Goal: Task Accomplishment & Management: Manage account settings

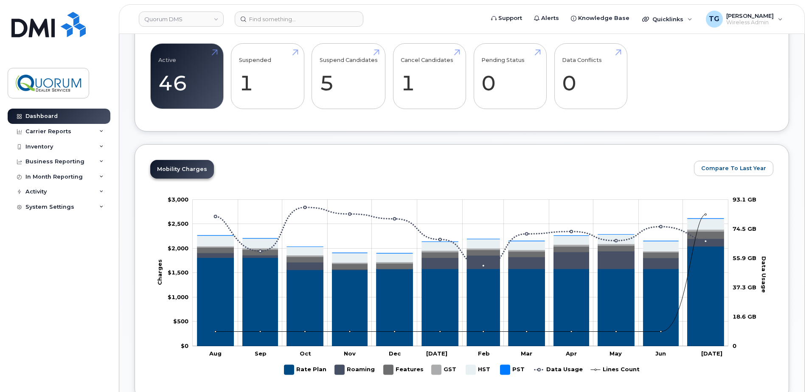
scroll to position [340, 0]
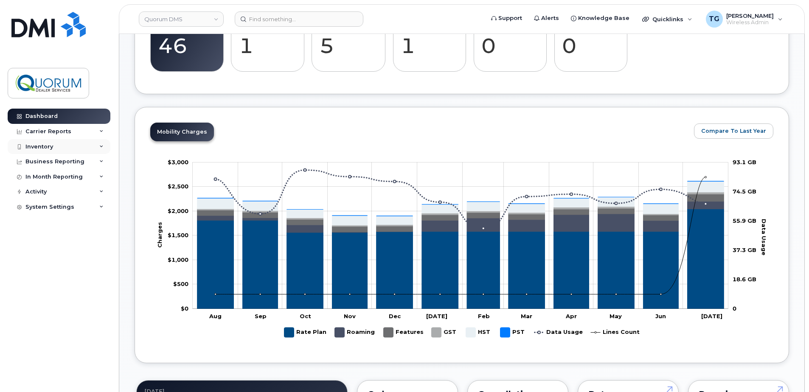
click at [34, 145] on div "Inventory" at bounding box center [39, 146] width 28 height 7
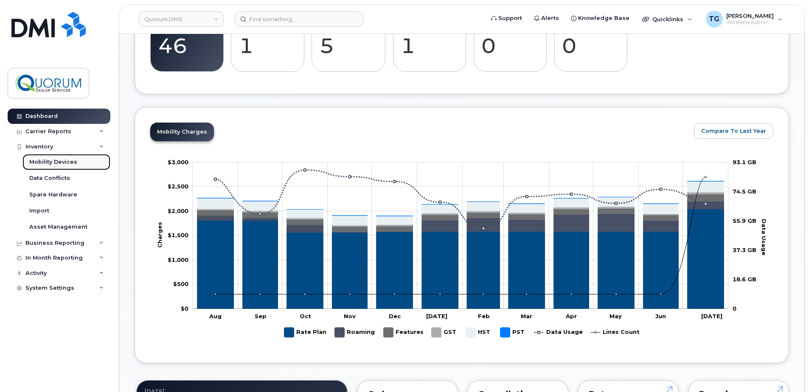
click at [48, 157] on link "Mobility Devices" at bounding box center [66, 162] width 88 height 16
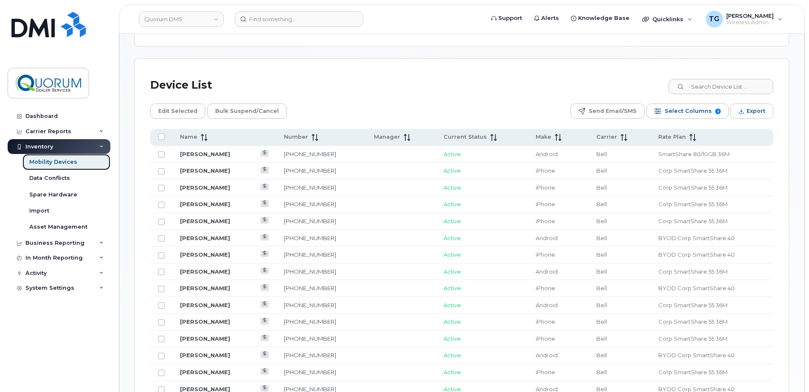
scroll to position [424, 0]
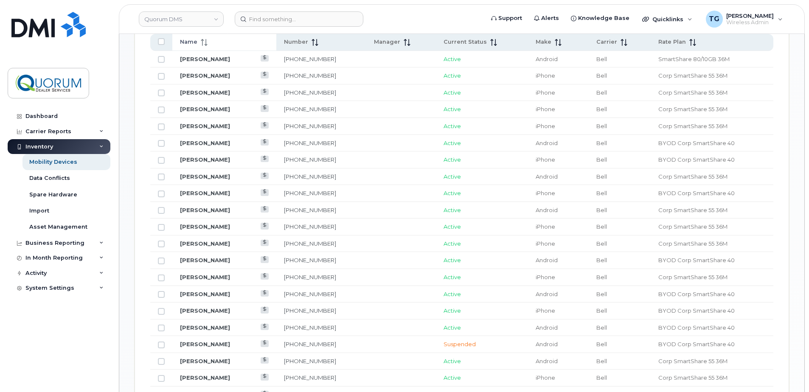
click at [205, 43] on icon at bounding box center [204, 42] width 7 height 7
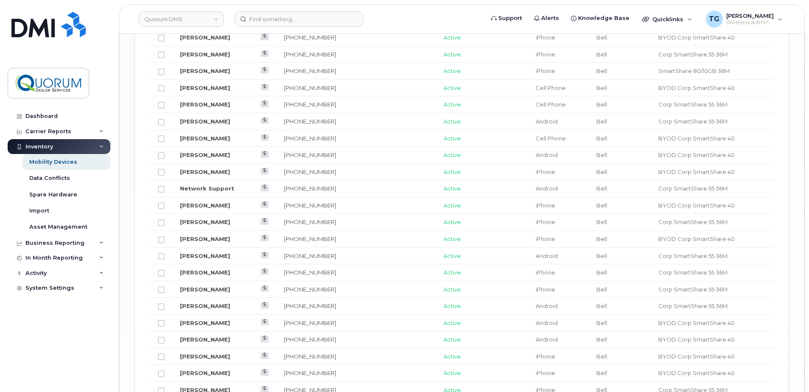
scroll to position [891, 0]
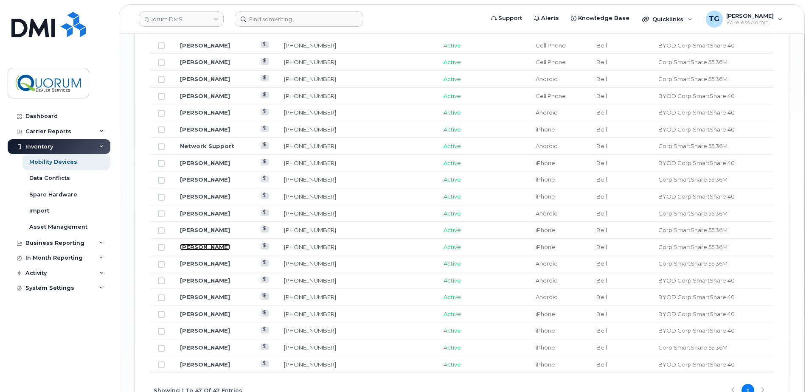
click at [213, 247] on link "Scott Maroni" at bounding box center [205, 247] width 50 height 7
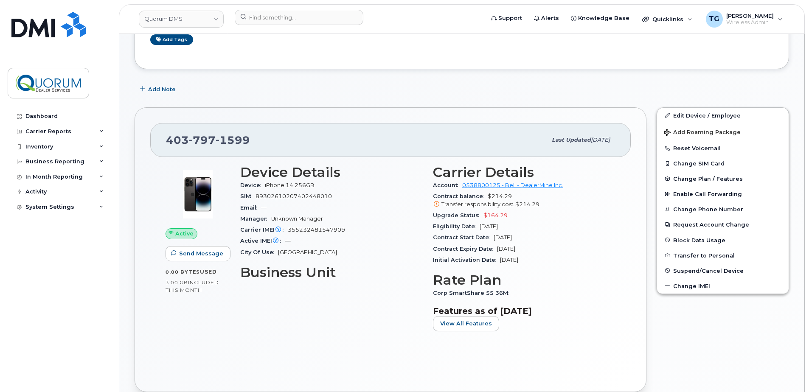
scroll to position [170, 0]
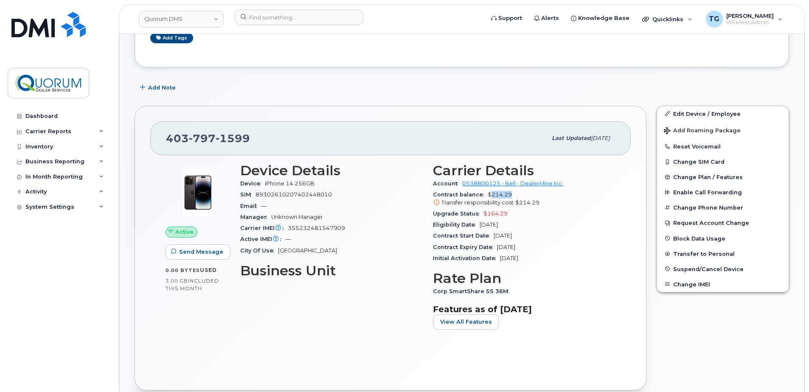
drag, startPoint x: 490, startPoint y: 195, endPoint x: 532, endPoint y: 196, distance: 42.0
click at [532, 196] on div "Contract balance $214.29 Transfer responsibility cost $214.29" at bounding box center [524, 198] width 183 height 19
click at [463, 215] on span "Upgrade Status" at bounding box center [458, 214] width 51 height 6
drag, startPoint x: 508, startPoint y: 212, endPoint x: 485, endPoint y: 215, distance: 24.0
click at [485, 215] on div "Upgrade Status $164.29" at bounding box center [524, 213] width 183 height 11
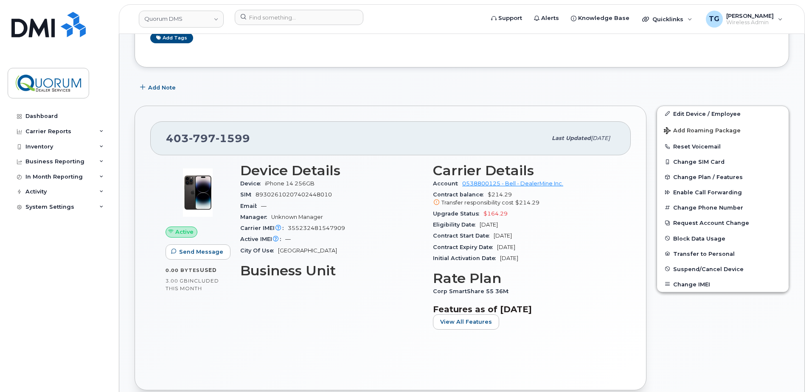
drag, startPoint x: 485, startPoint y: 215, endPoint x: 478, endPoint y: 219, distance: 8.0
click at [478, 219] on div "Upgrade Status $164.29" at bounding box center [524, 213] width 183 height 11
click at [458, 219] on div "Eligibility Date Mar 27, 2026" at bounding box center [524, 224] width 183 height 11
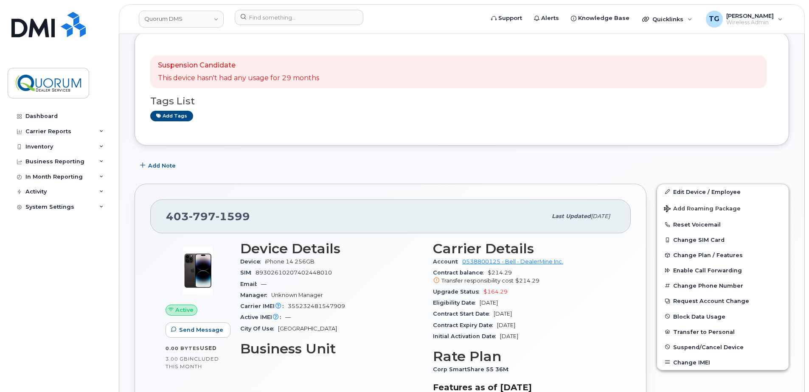
scroll to position [0, 0]
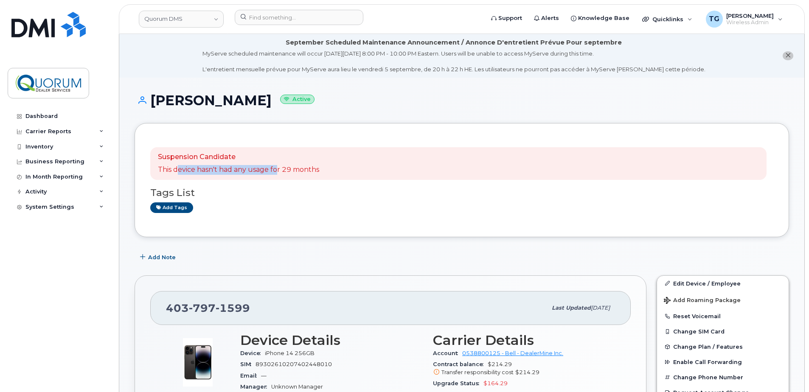
drag, startPoint x: 177, startPoint y: 167, endPoint x: 277, endPoint y: 168, distance: 100.2
click at [277, 168] on p "This device hasn't had any usage for 29 months" at bounding box center [238, 170] width 161 height 10
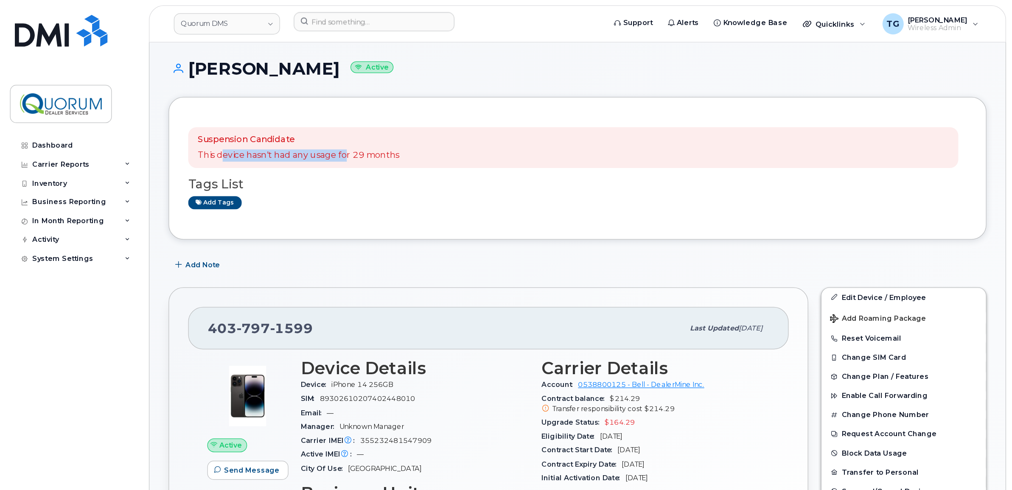
scroll to position [127, 0]
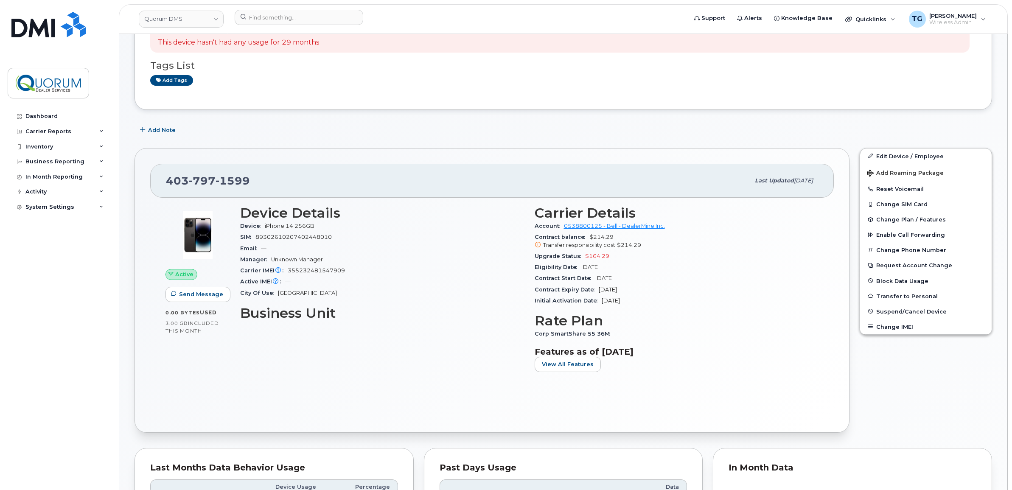
drag, startPoint x: 781, startPoint y: 0, endPoint x: 504, endPoint y: 127, distance: 304.6
click at [504, 127] on div "Add Note" at bounding box center [564, 130] width 858 height 15
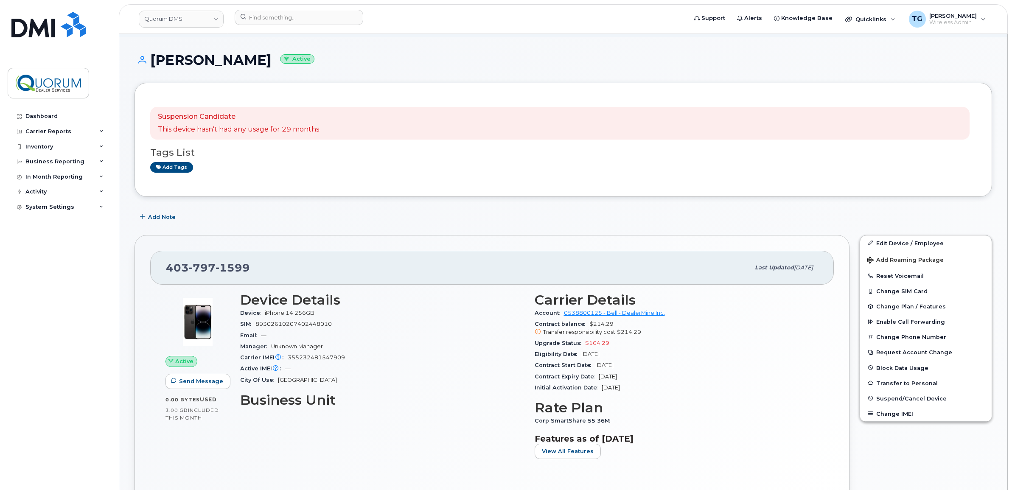
scroll to position [21, 0]
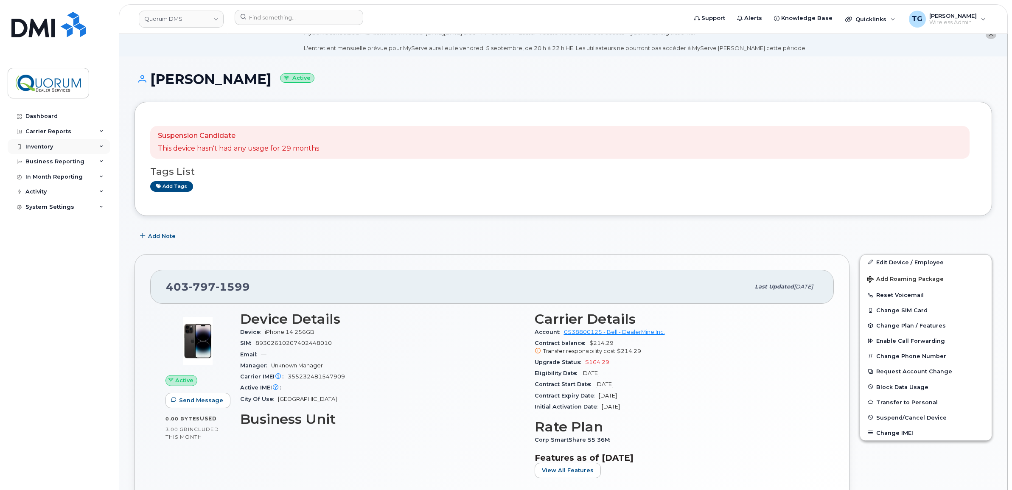
click at [34, 147] on div "Inventory" at bounding box center [39, 146] width 28 height 7
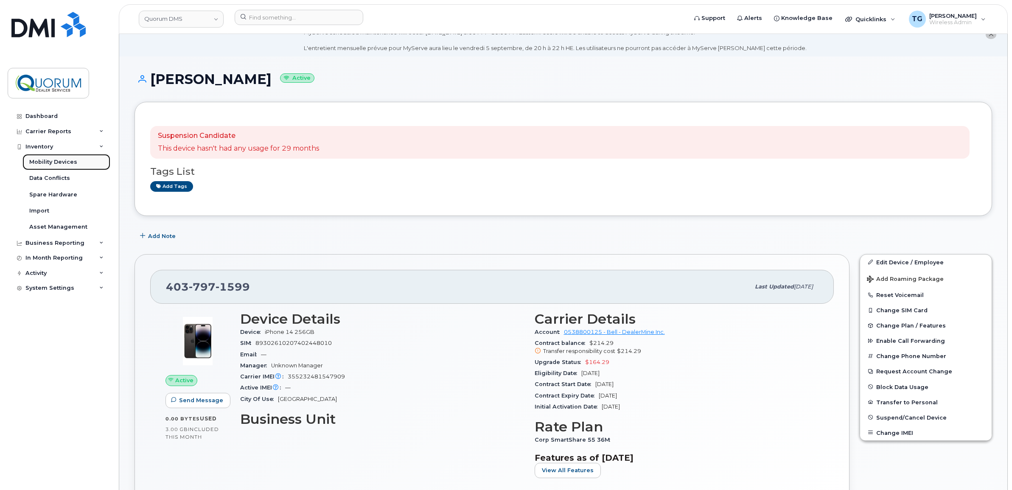
click at [40, 160] on div "Mobility Devices" at bounding box center [53, 162] width 48 height 8
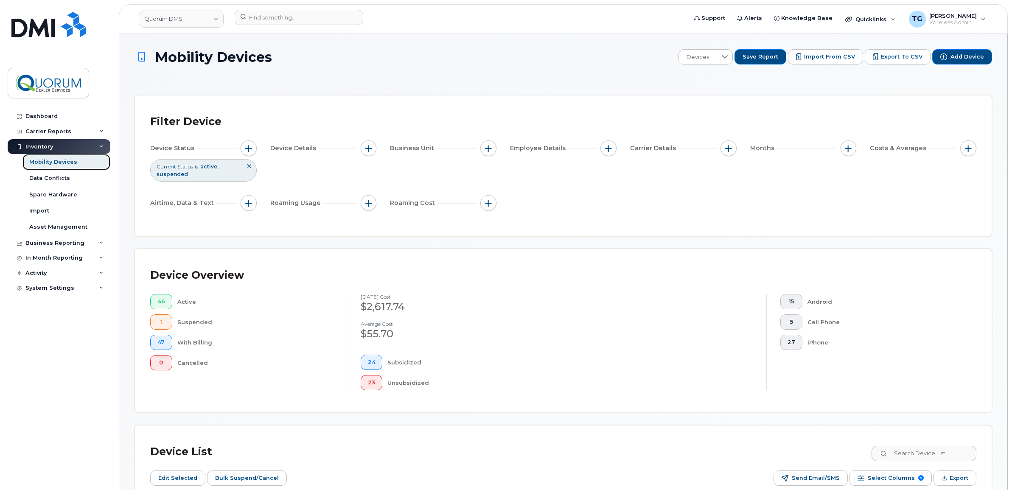
click at [57, 164] on div "Mobility Devices" at bounding box center [53, 162] width 48 height 8
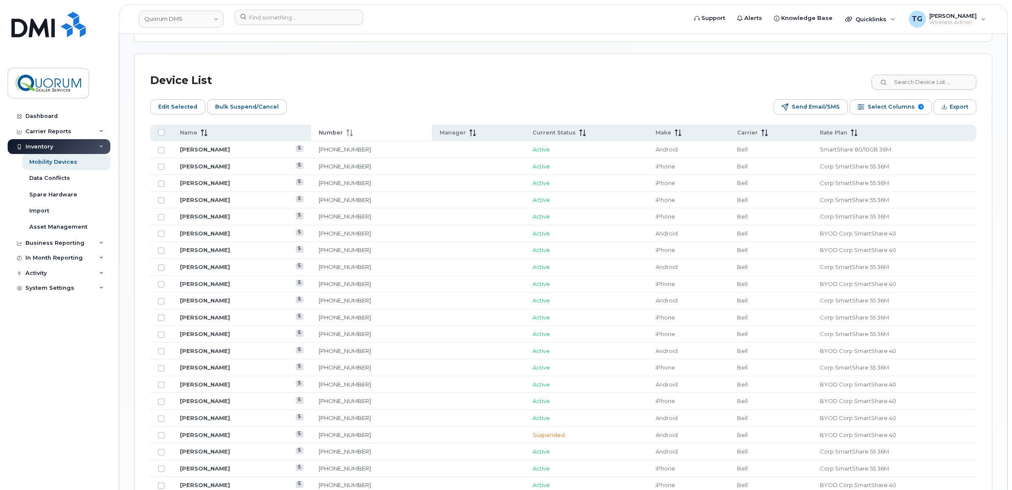
click at [353, 134] on icon at bounding box center [349, 132] width 7 height 7
click at [353, 132] on icon at bounding box center [349, 132] width 7 height 7
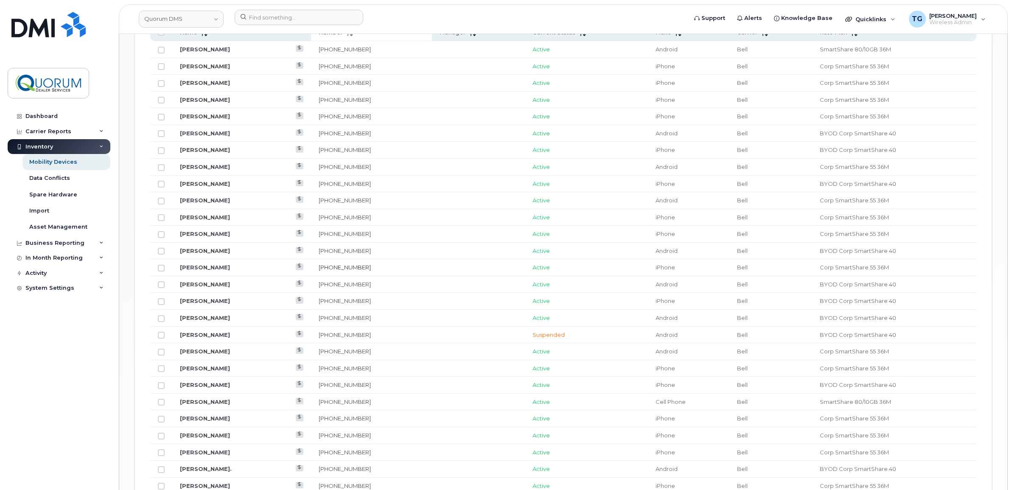
scroll to position [153, 0]
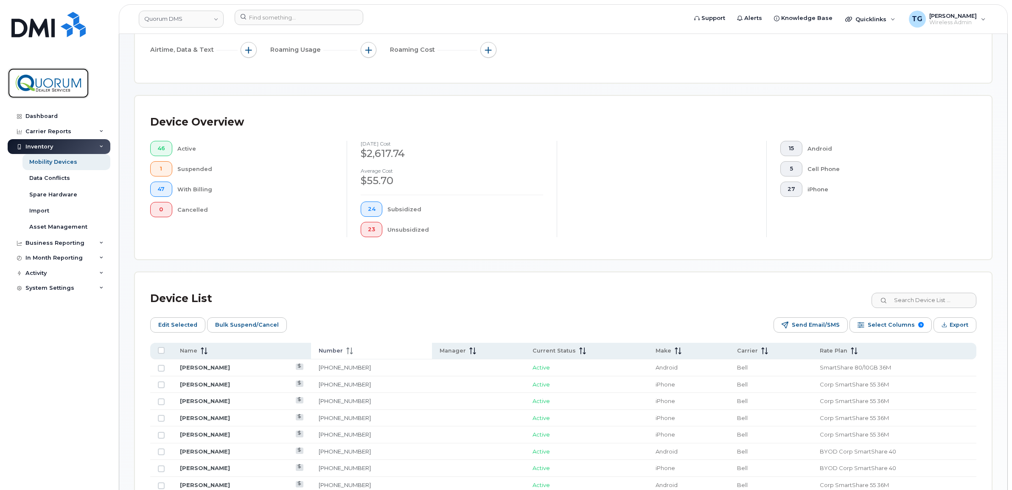
click at [54, 87] on img at bounding box center [48, 83] width 65 height 25
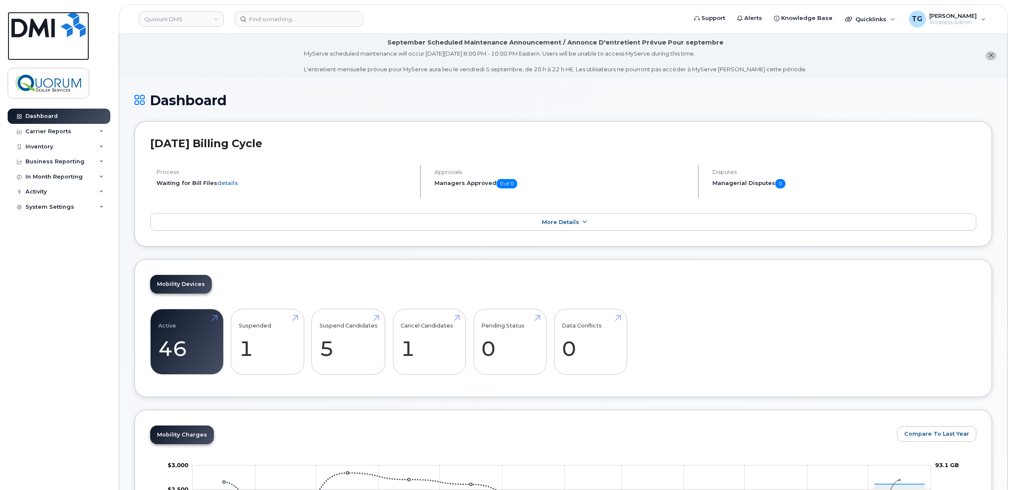
drag, startPoint x: 28, startPoint y: 27, endPoint x: 0, endPoint y: 159, distance: 135.3
click at [28, 27] on img at bounding box center [48, 24] width 74 height 25
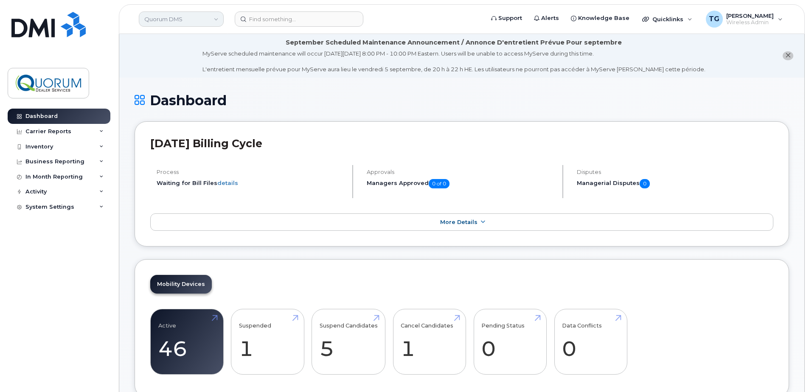
click at [192, 21] on link "Quorum DMS" at bounding box center [181, 18] width 85 height 15
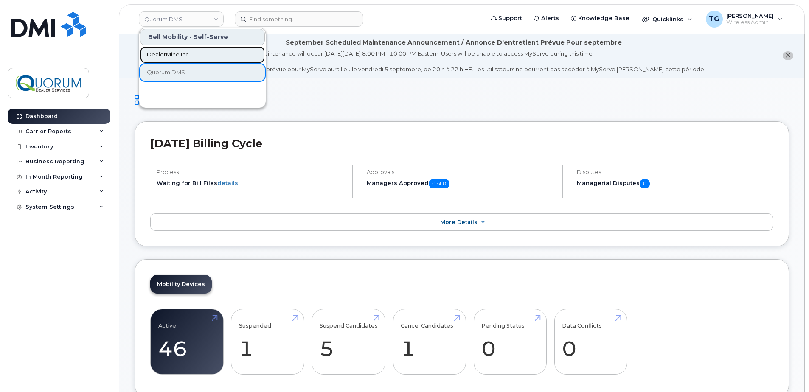
click at [180, 55] on span "DealerMine Inc." at bounding box center [168, 55] width 43 height 8
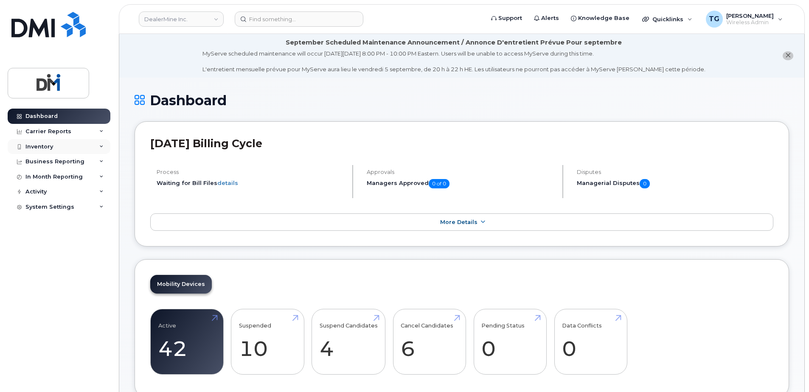
click at [46, 144] on div "Inventory" at bounding box center [39, 146] width 28 height 7
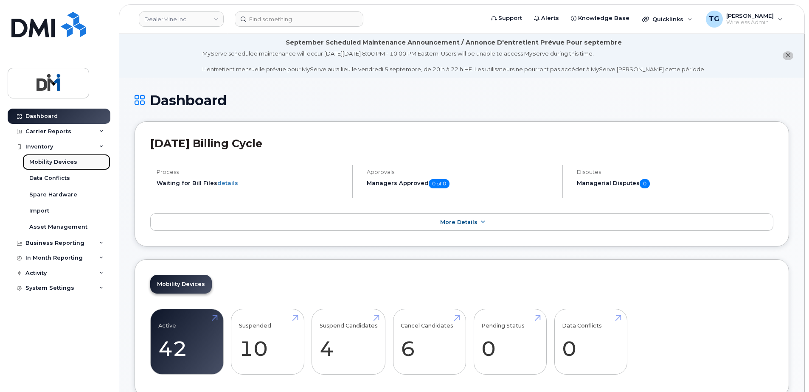
click at [46, 155] on link "Mobility Devices" at bounding box center [66, 162] width 88 height 16
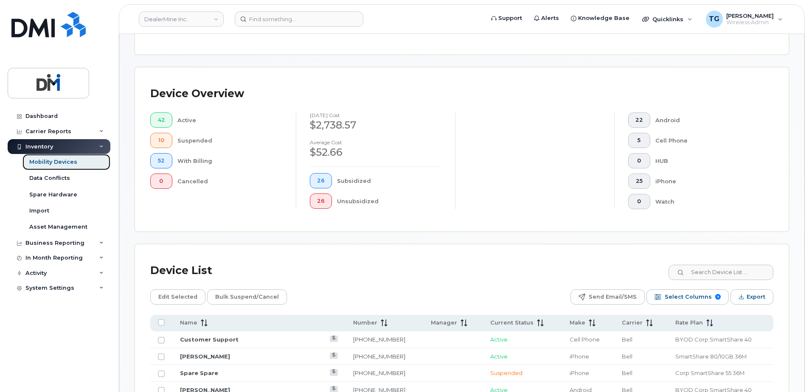
scroll to position [340, 0]
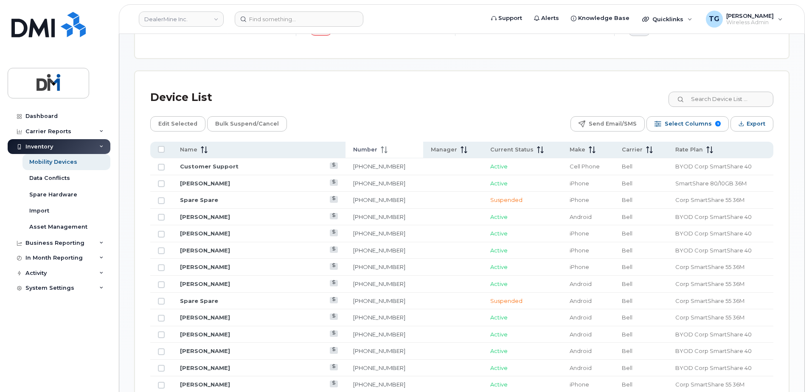
click at [381, 151] on icon at bounding box center [384, 149] width 7 height 7
click at [353, 153] on span "Number" at bounding box center [365, 150] width 24 height 8
click at [192, 201] on link "Spare Spare" at bounding box center [199, 200] width 38 height 7
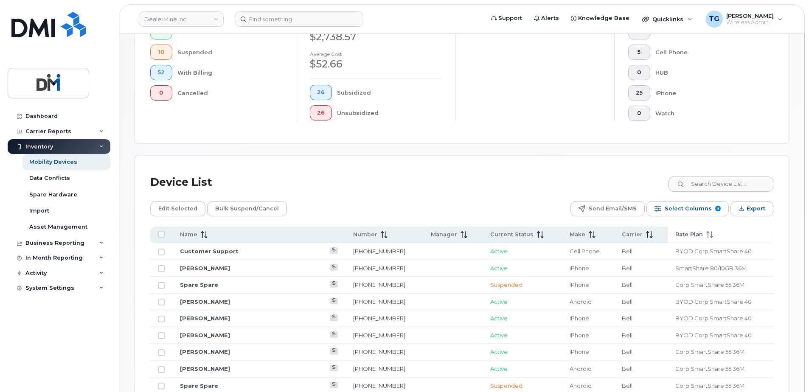
scroll to position [297, 0]
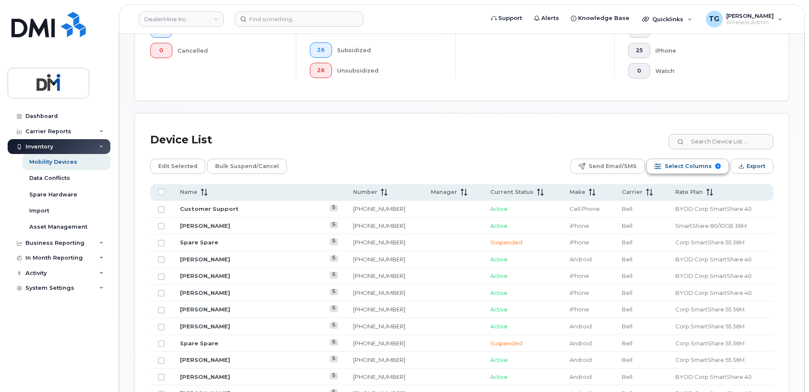
click at [688, 163] on span "Select Columns" at bounding box center [688, 166] width 47 height 13
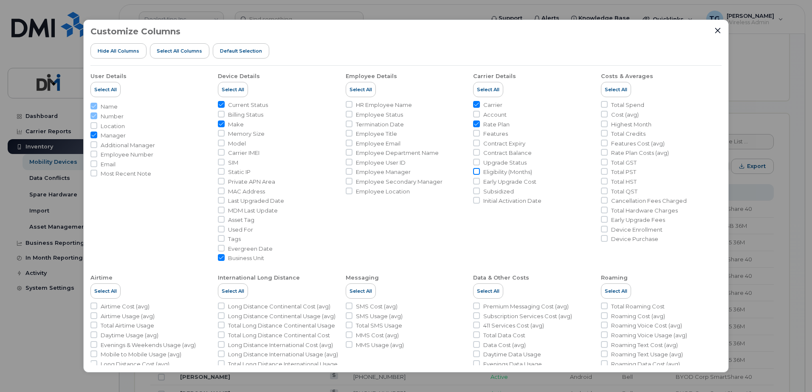
click at [475, 174] on input "Eligibility (Months)" at bounding box center [476, 171] width 7 height 7
checkbox input "true"
click at [716, 32] on icon "Close" at bounding box center [718, 31] width 6 height 6
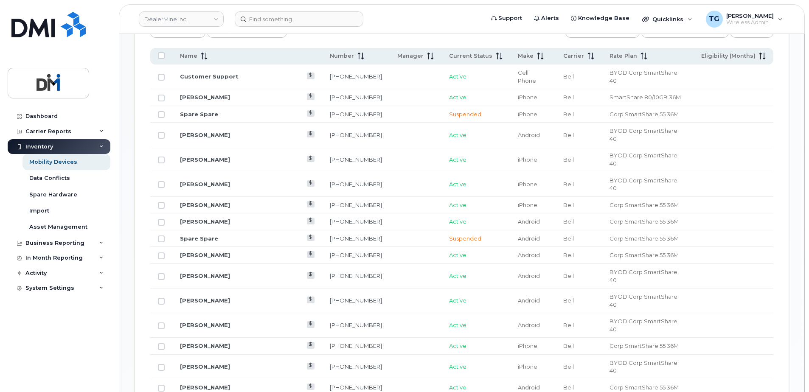
scroll to position [340, 0]
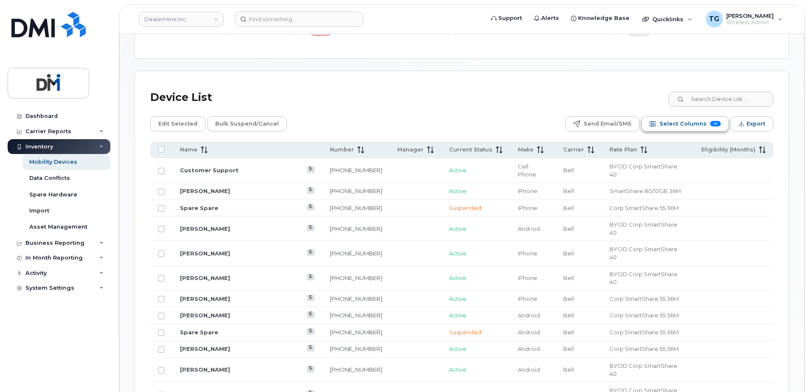
click at [683, 124] on span "Select Columns" at bounding box center [683, 124] width 47 height 13
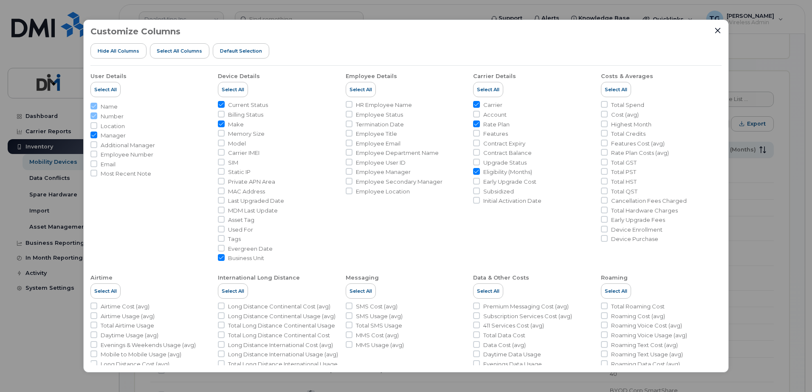
click at [478, 172] on input "Eligibility (Months)" at bounding box center [476, 171] width 7 height 7
checkbox input "false"
click at [474, 162] on input "Upgrade Status" at bounding box center [476, 162] width 7 height 7
checkbox input "true"
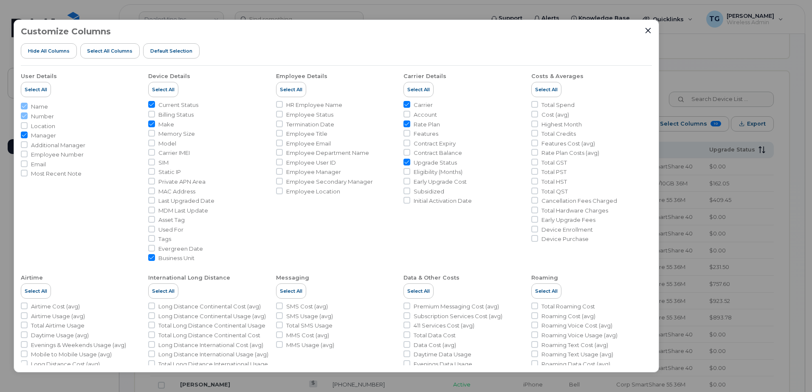
drag, startPoint x: 647, startPoint y: 35, endPoint x: 578, endPoint y: 35, distance: 69.6
click at [578, 35] on div "Customize Columns Hide All Columns Select all Columns Default Selection" at bounding box center [336, 46] width 631 height 39
click at [645, 36] on div "Customize Columns Hide All Columns Select all Columns Default Selection" at bounding box center [336, 46] width 631 height 39
click at [646, 31] on icon "Close" at bounding box center [647, 30] width 7 height 7
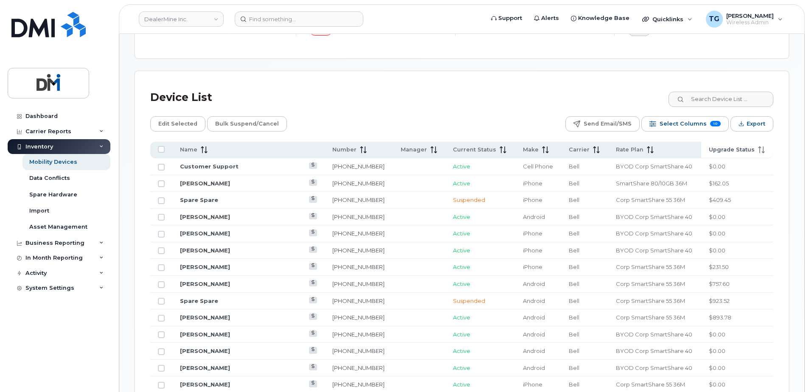
click at [739, 148] on span "Upgrade Status" at bounding box center [732, 150] width 46 height 8
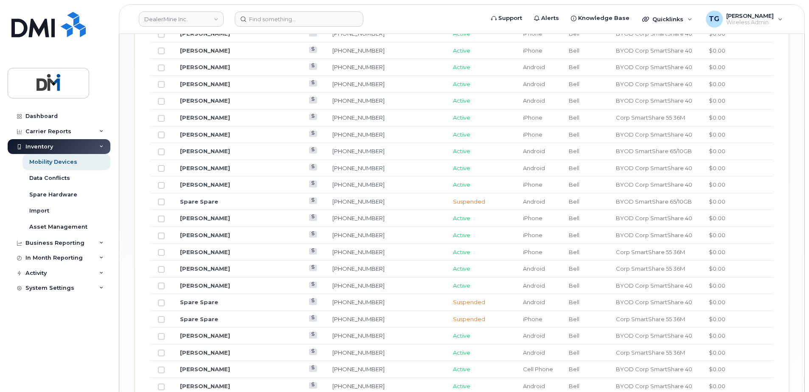
scroll to position [509, 0]
